Goal: Information Seeking & Learning: Learn about a topic

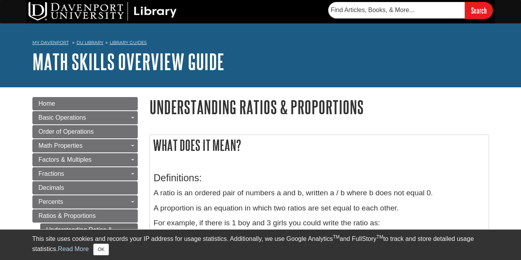
click at [202, 182] on h3 "Definitions:" at bounding box center [319, 178] width 331 height 11
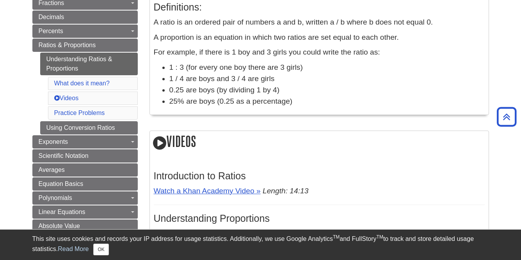
scroll to position [172, 0]
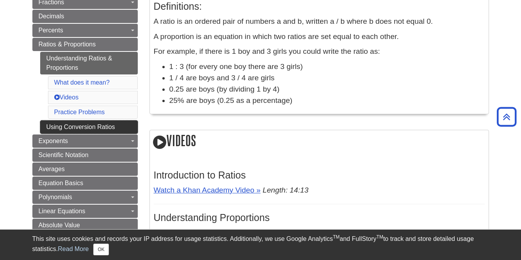
click at [95, 128] on link "Using Conversion Ratios" at bounding box center [89, 127] width 98 height 13
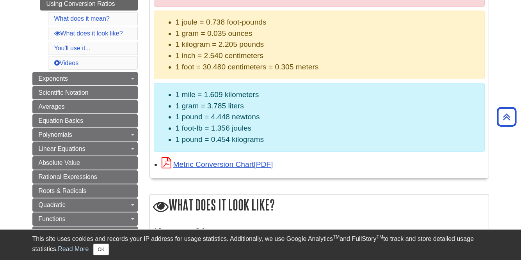
scroll to position [234, 0]
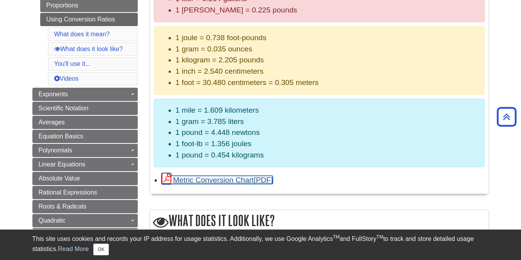
click at [228, 181] on link "Metric Conversion Chart" at bounding box center [218, 180] width 112 height 8
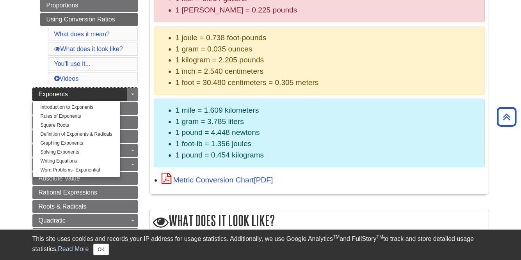
click at [60, 97] on span "Exponents" at bounding box center [54, 94] width 30 height 7
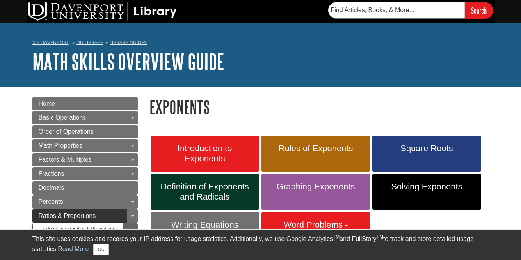
click at [98, 218] on link "Ratios & Proportions" at bounding box center [84, 216] width 105 height 13
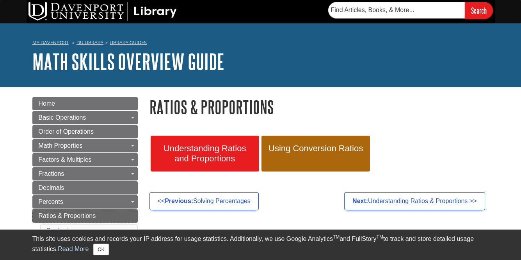
click at [98, 218] on link "Ratios & Proportions" at bounding box center [84, 216] width 105 height 13
click at [90, 215] on span "Ratios & Proportions" at bounding box center [67, 216] width 57 height 7
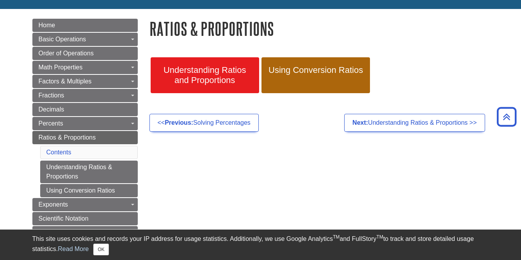
scroll to position [78, 0]
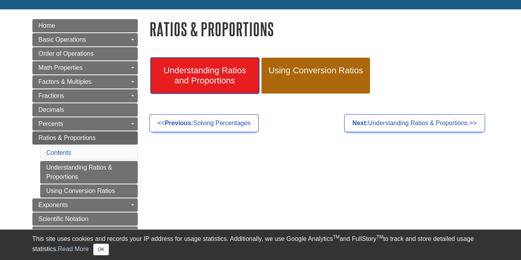
click at [211, 77] on span "Understanding Ratios and Proportions" at bounding box center [205, 76] width 97 height 20
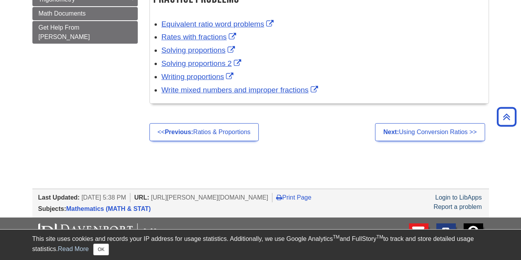
scroll to position [578, 0]
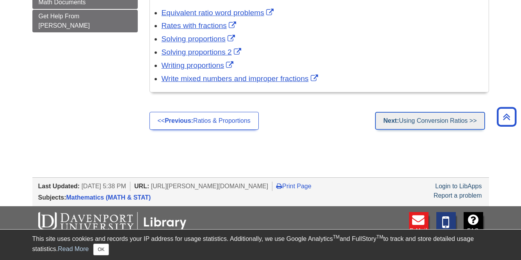
click at [417, 125] on link "Next: Using Conversion Ratios >>" at bounding box center [430, 121] width 110 height 18
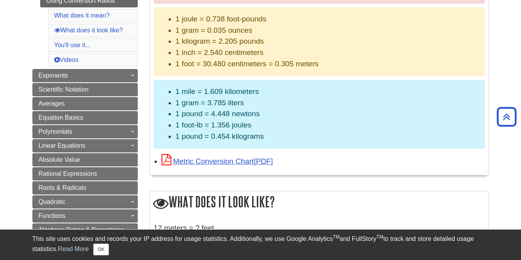
scroll to position [250, 0]
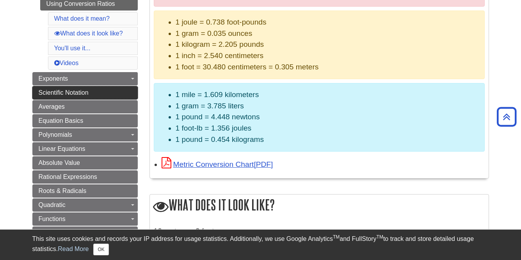
click at [93, 96] on link "Scientific Notation" at bounding box center [84, 92] width 105 height 13
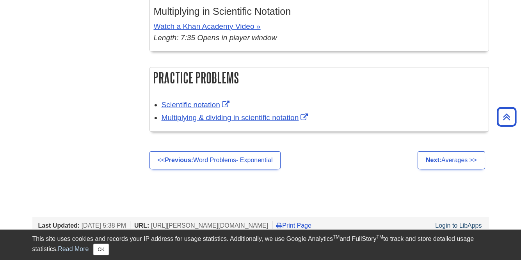
scroll to position [1124, 0]
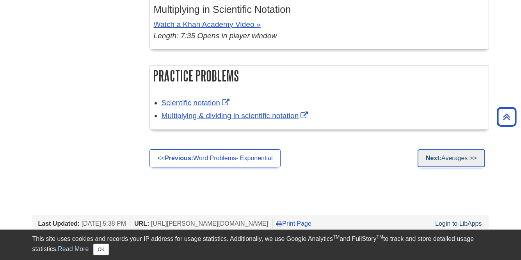
click at [440, 162] on link "Next: Averages >>" at bounding box center [451, 159] width 67 height 18
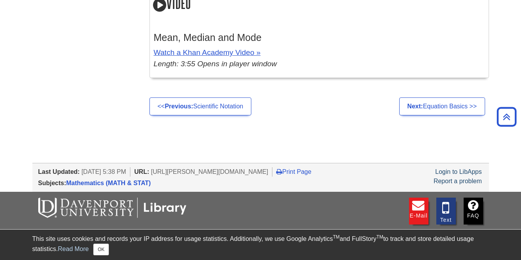
scroll to position [796, 0]
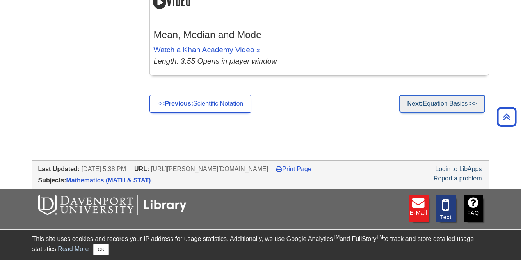
click at [447, 113] on link "Next: Equation Basics >>" at bounding box center [442, 104] width 86 height 18
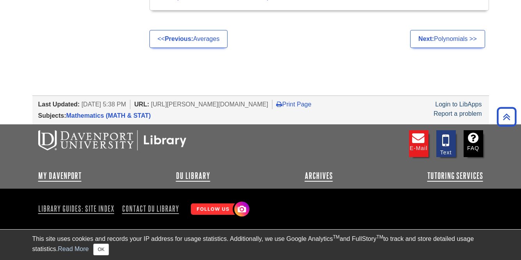
scroll to position [1242, 0]
click at [458, 40] on link "Next: Polynomials >>" at bounding box center [447, 39] width 75 height 18
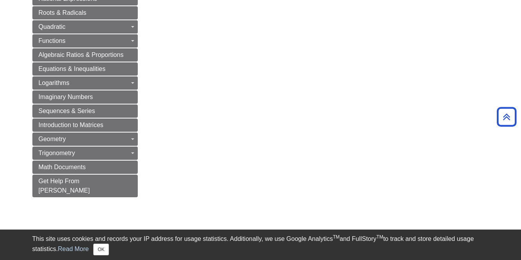
scroll to position [422, 0]
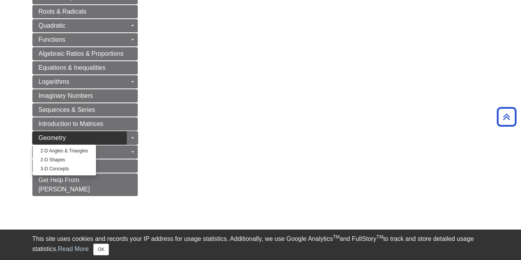
click at [70, 140] on link "Geometry" at bounding box center [84, 138] width 105 height 13
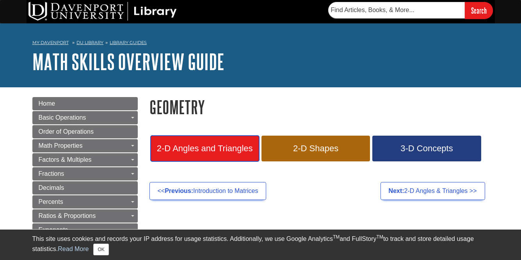
click at [184, 150] on span "2-D Angles and Triangles" at bounding box center [205, 149] width 97 height 10
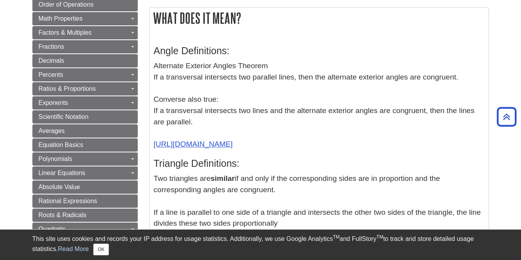
scroll to position [94, 0]
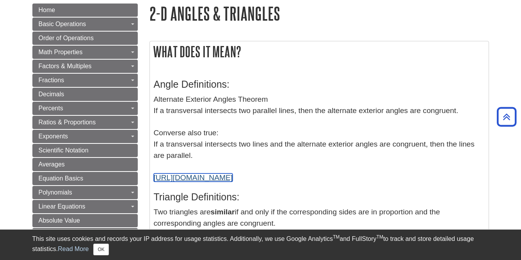
click at [233, 179] on link "[URL][DOMAIN_NAME]" at bounding box center [193, 178] width 79 height 8
